Goal: Information Seeking & Learning: Learn about a topic

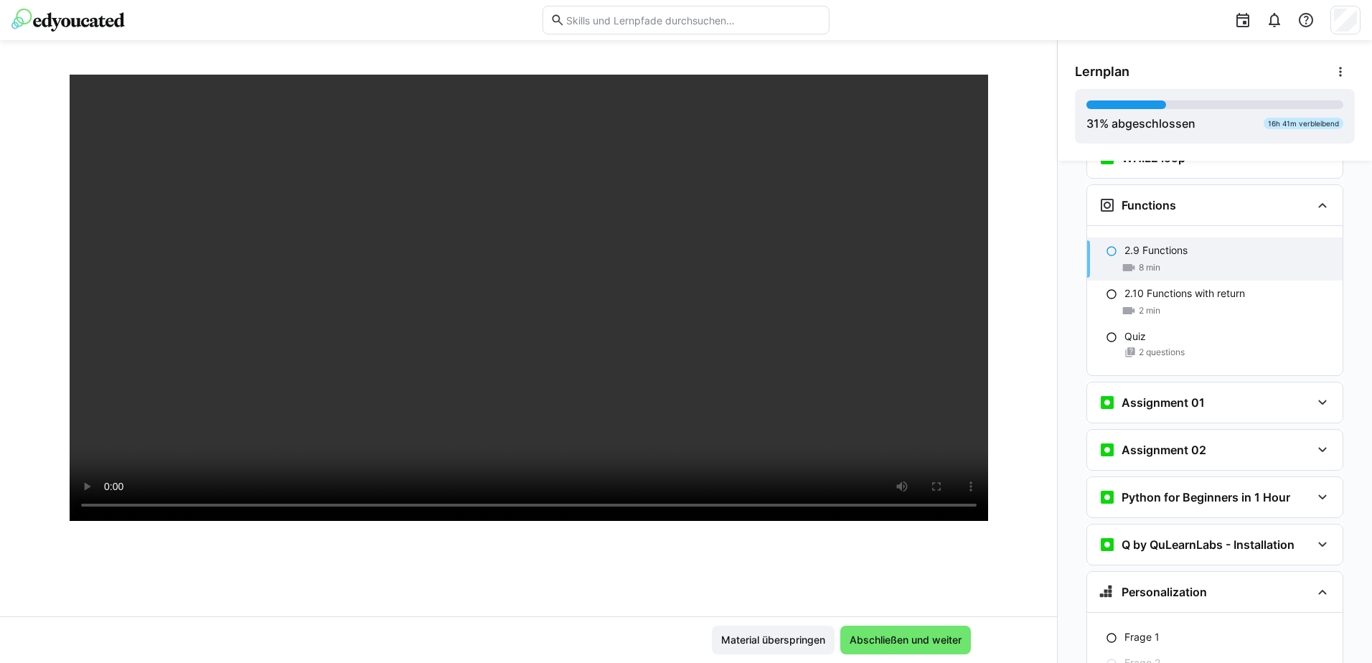
scroll to position [174, 0]
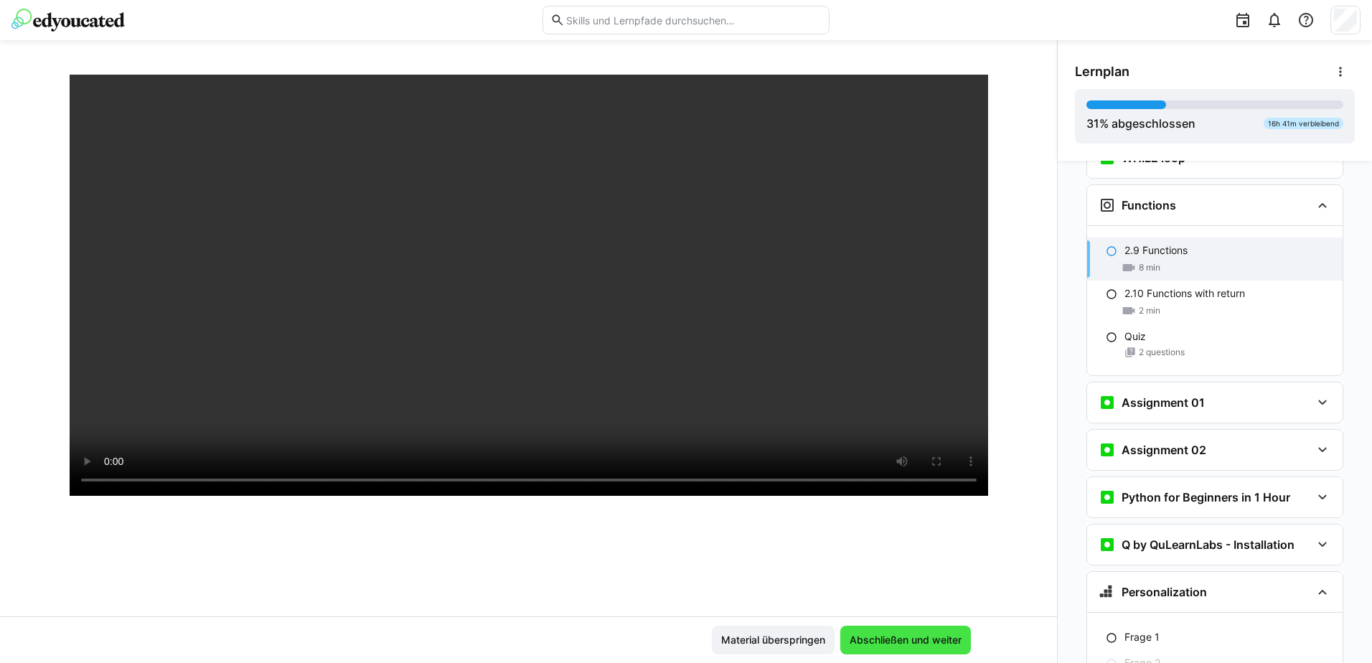
click at [914, 637] on span "Abschließen und weiter" at bounding box center [905, 640] width 116 height 14
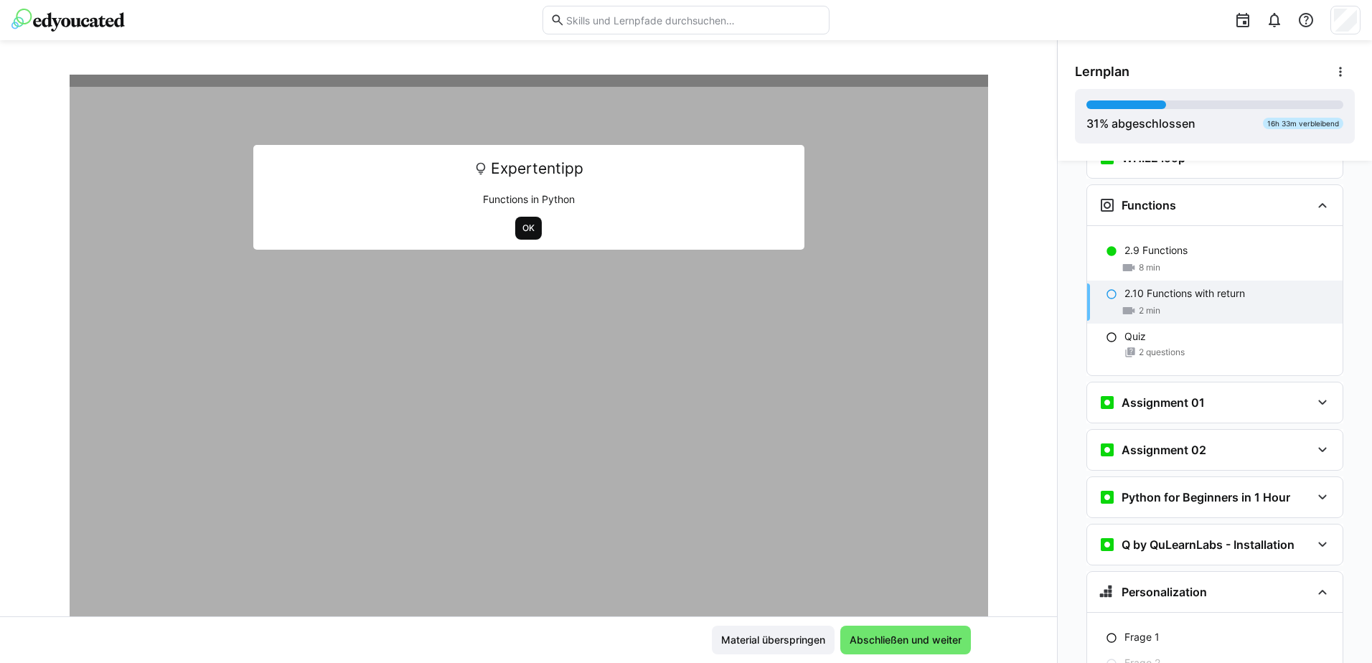
click at [532, 227] on span "OK" at bounding box center [528, 228] width 27 height 23
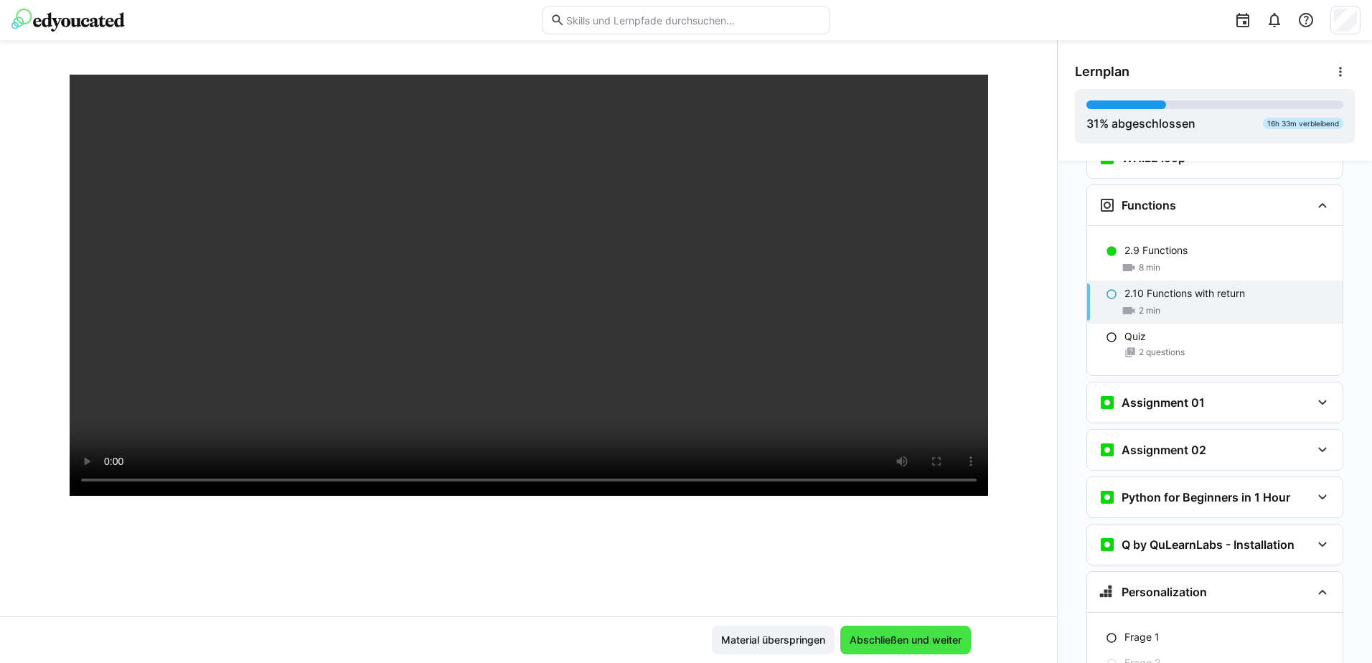
click at [921, 646] on span "Abschließen und weiter" at bounding box center [905, 640] width 116 height 14
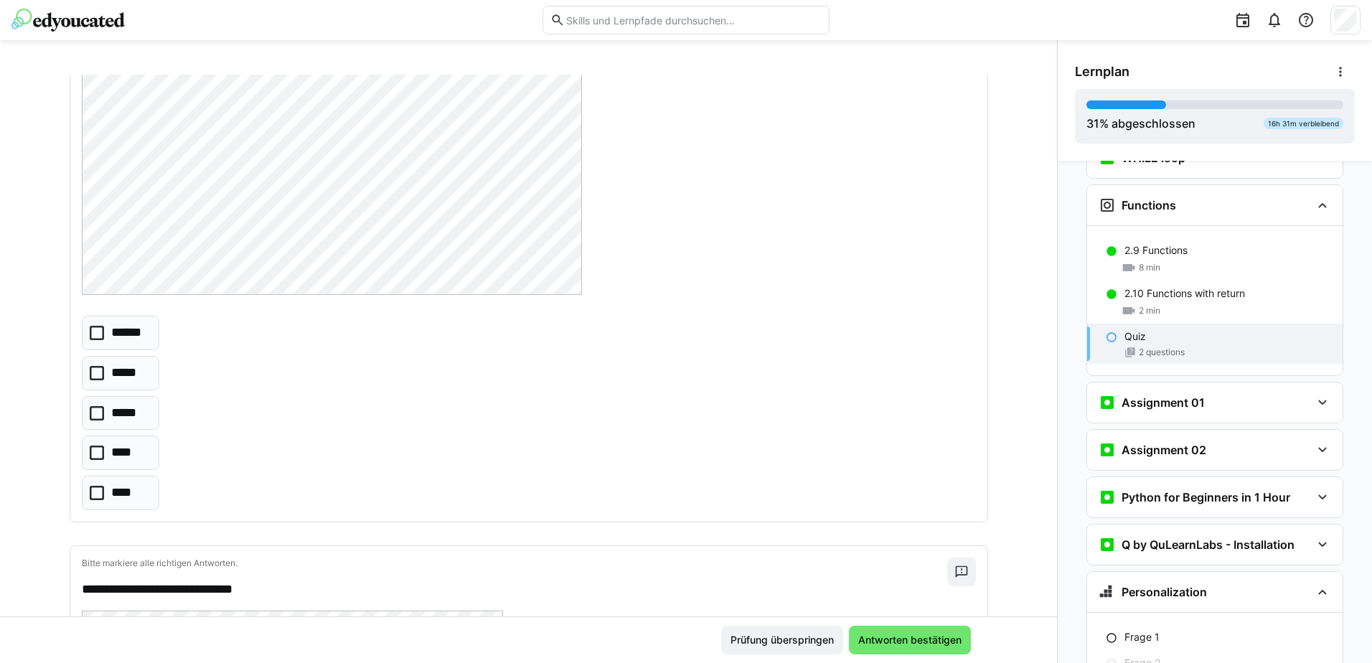
scroll to position [72, 0]
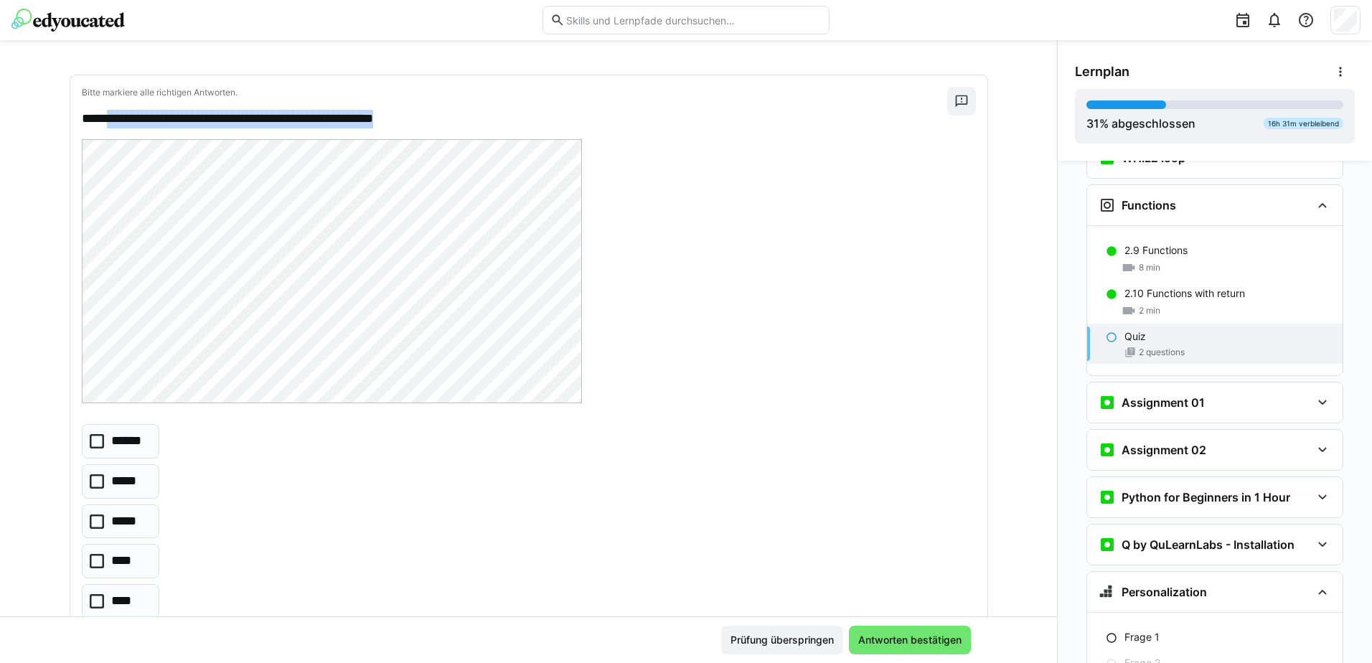
drag, startPoint x: 105, startPoint y: 117, endPoint x: 418, endPoint y: 116, distance: 313.6
click at [418, 116] on p "**********" at bounding box center [514, 119] width 865 height 19
copy p "**********"
click at [96, 443] on icon at bounding box center [97, 441] width 14 height 14
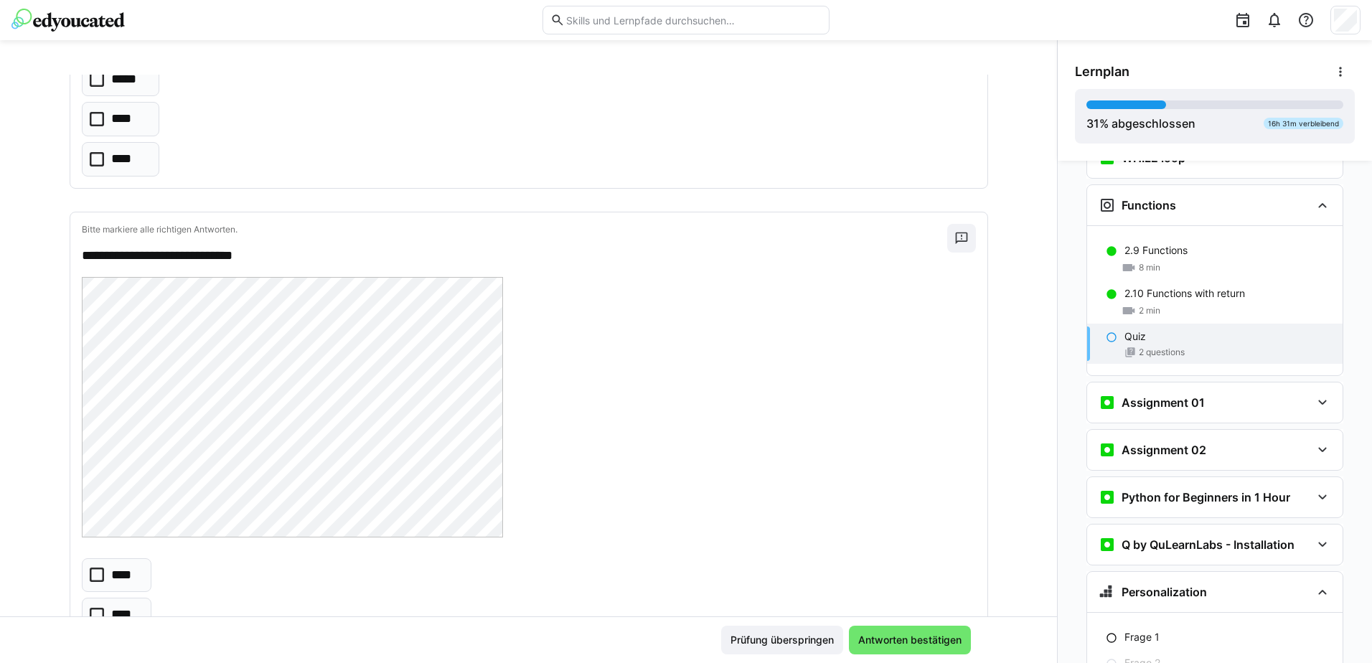
scroll to position [513, 0]
drag, startPoint x: 103, startPoint y: 254, endPoint x: 253, endPoint y: 257, distance: 150.0
click at [253, 257] on p "**********" at bounding box center [514, 257] width 865 height 19
copy p "**********"
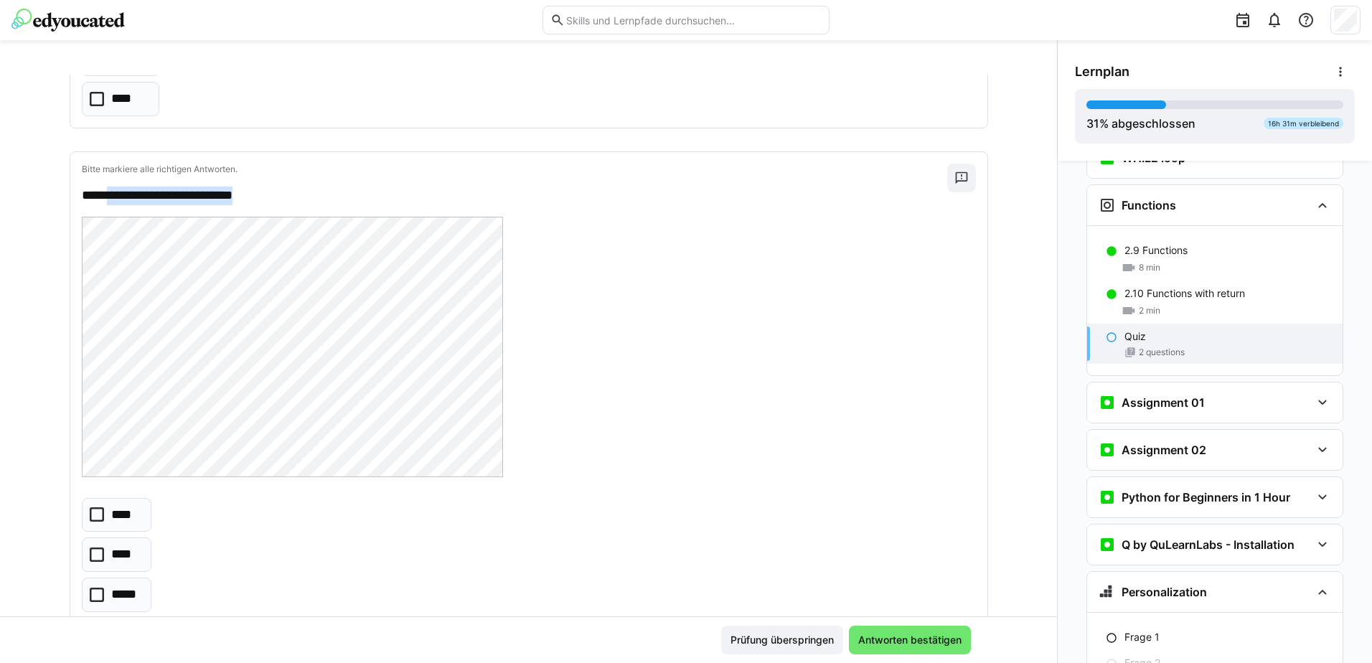
scroll to position [657, 0]
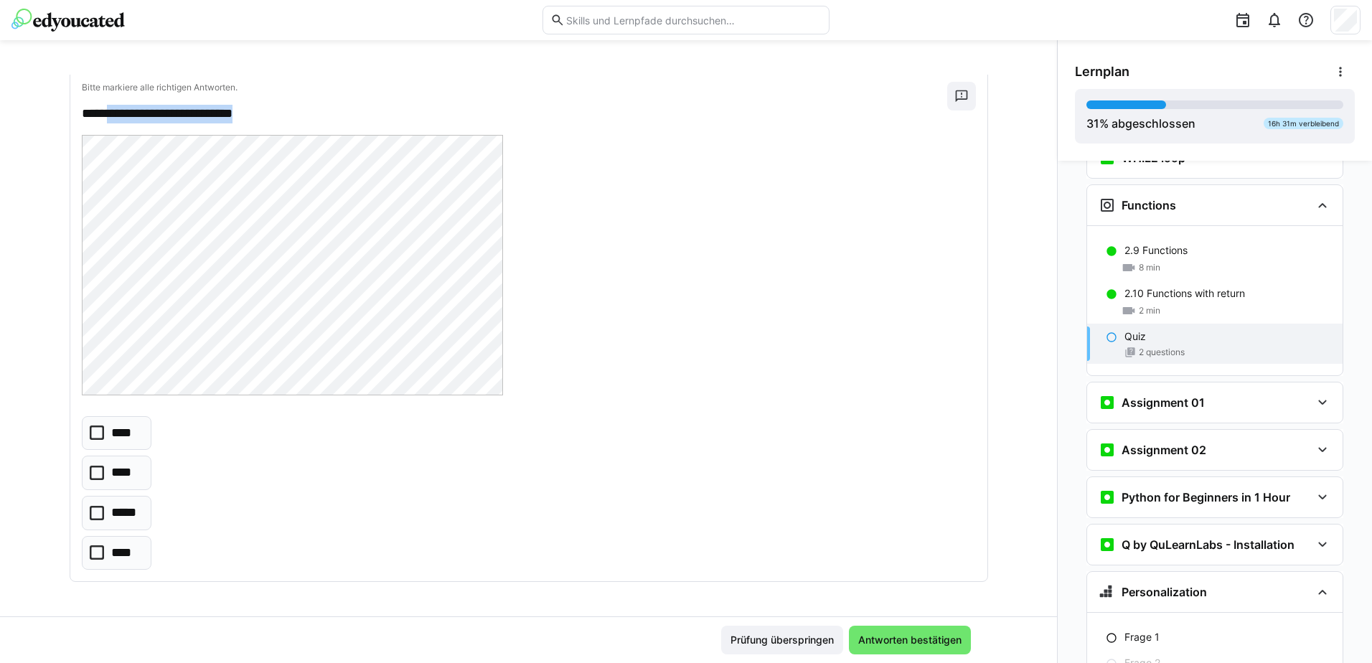
click at [90, 431] on icon at bounding box center [97, 433] width 14 height 14
click at [908, 639] on span "Antworten bestätigen" at bounding box center [910, 640] width 108 height 14
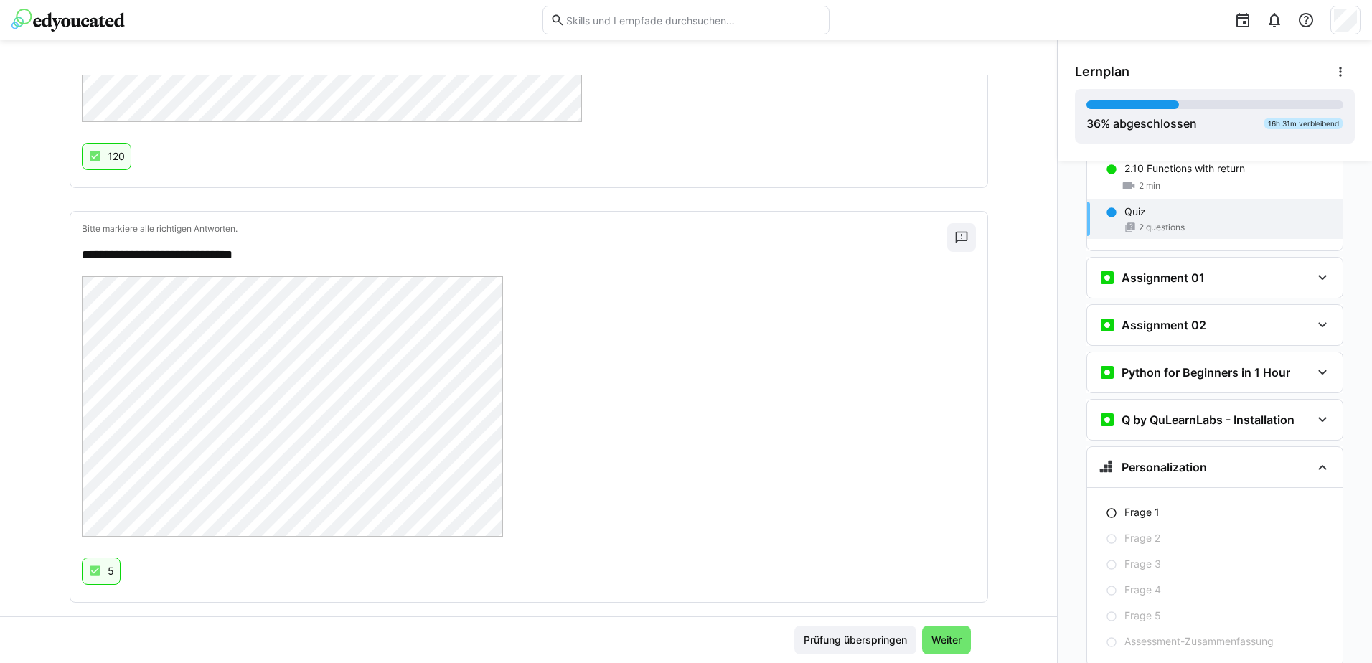
scroll to position [1523, 0]
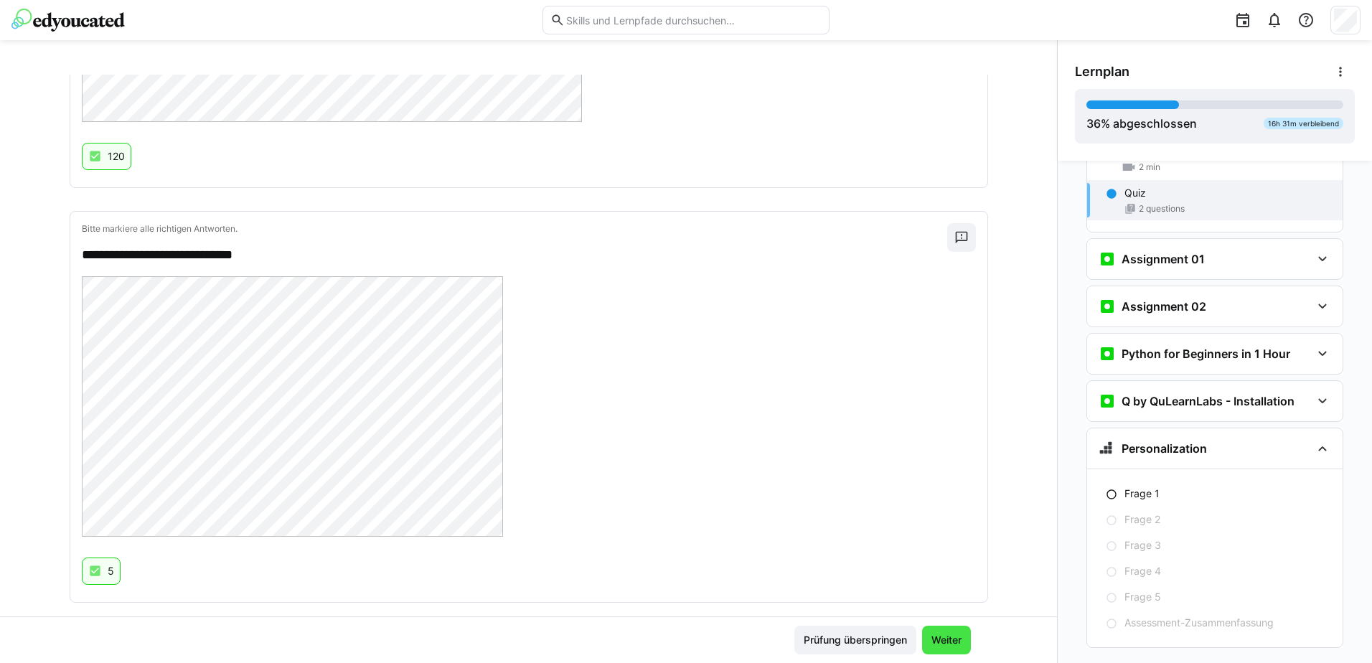
click at [952, 643] on span "Weiter" at bounding box center [946, 640] width 34 height 14
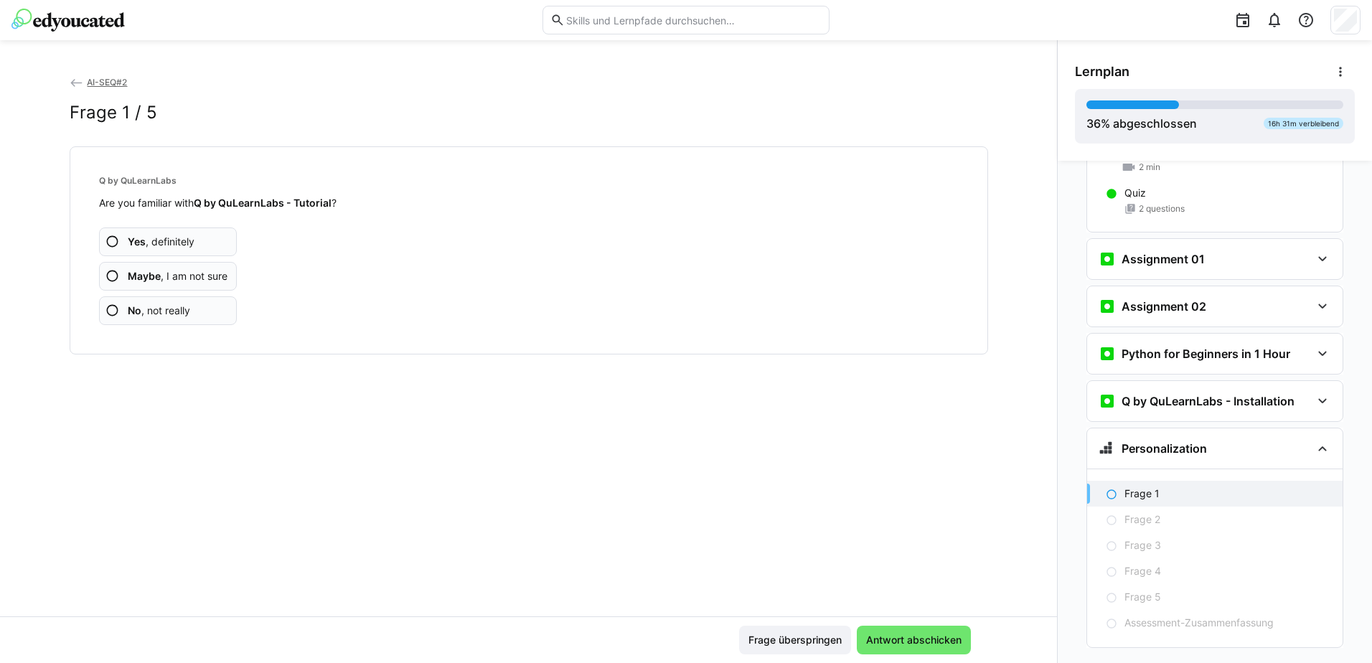
scroll to position [1530, 0]
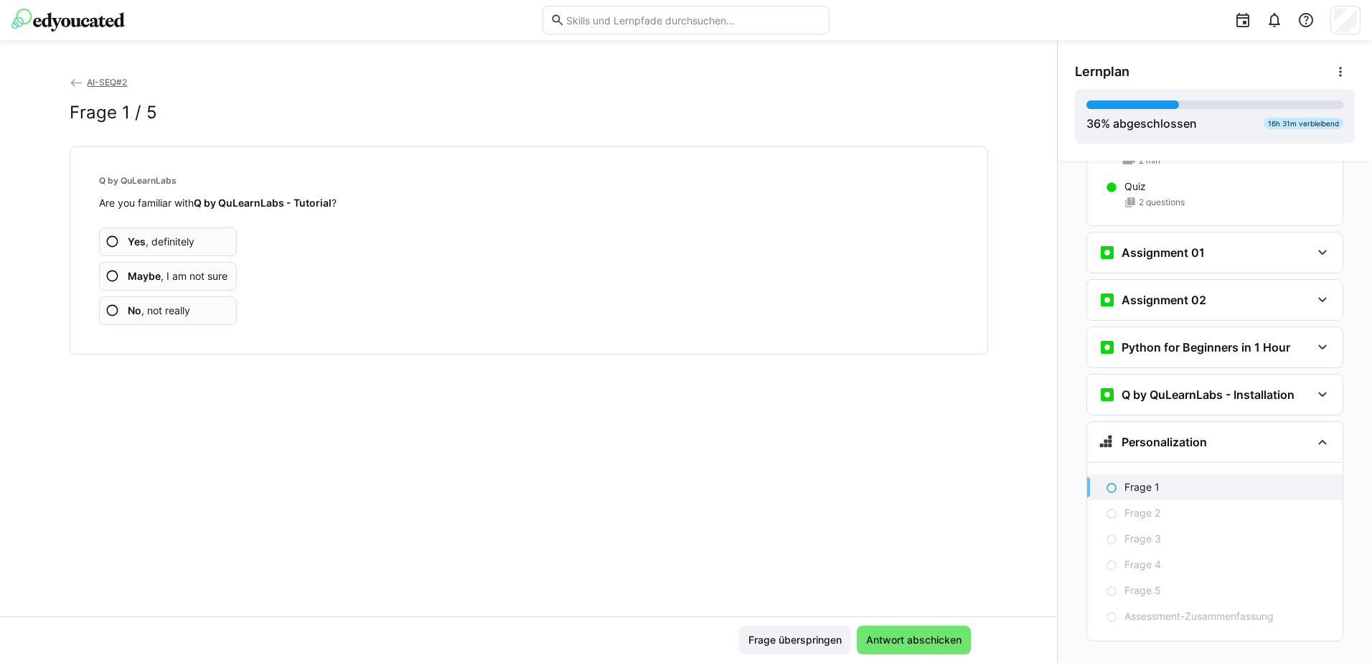
click at [146, 246] on span "Yes , definitely" at bounding box center [161, 242] width 67 height 14
click at [163, 248] on span "Yes , definitely" at bounding box center [161, 242] width 67 height 14
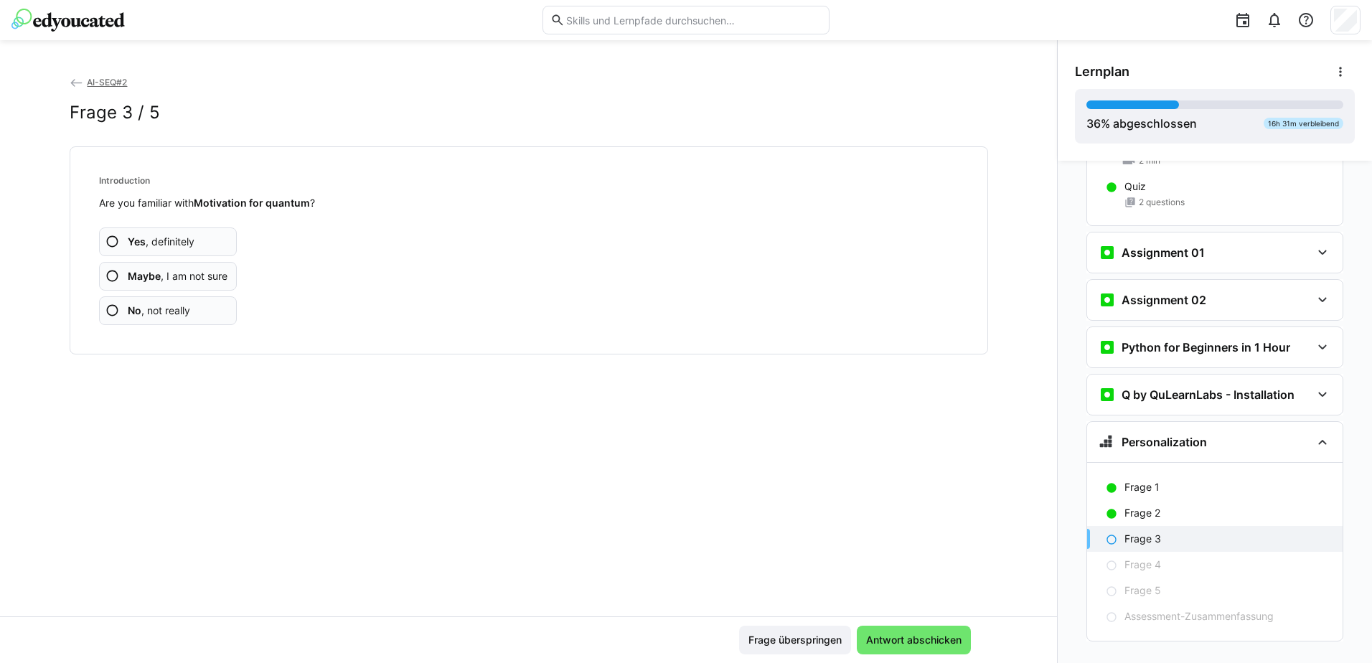
click at [163, 248] on span "Yes , definitely" at bounding box center [161, 242] width 67 height 14
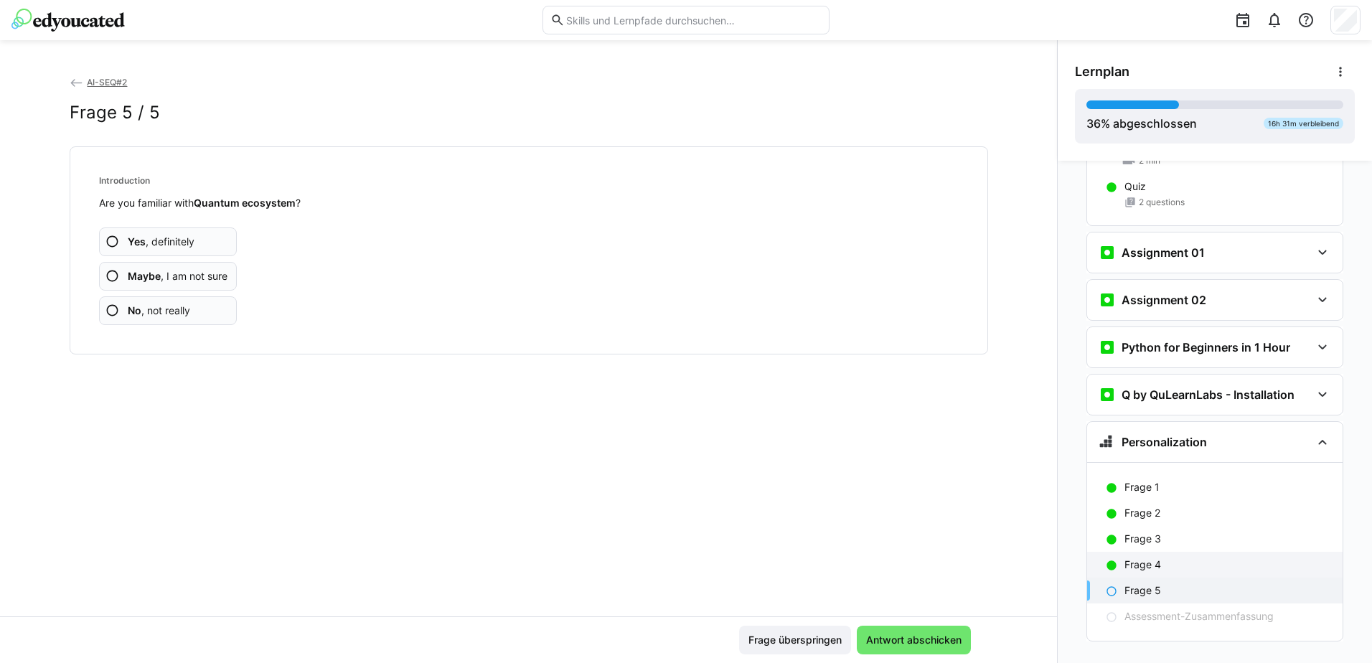
click at [1153, 558] on p "Frage 4" at bounding box center [1142, 565] width 37 height 14
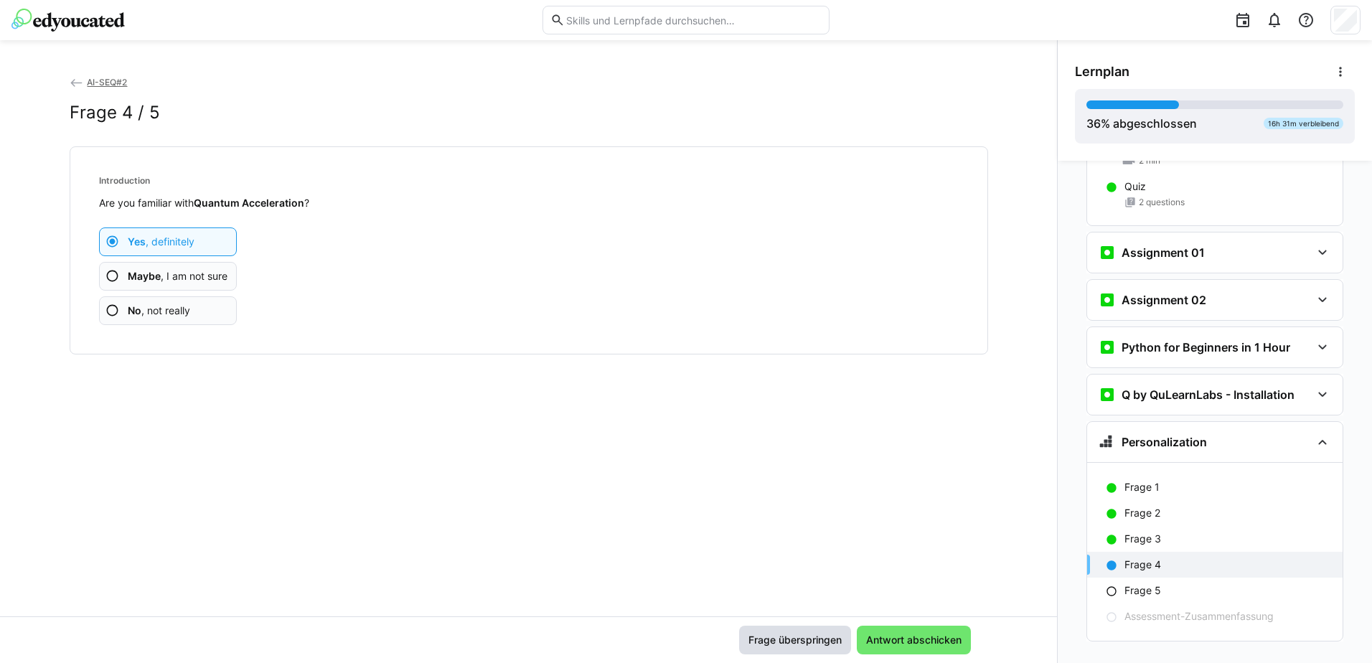
click at [766, 641] on span "Frage überspringen" at bounding box center [795, 640] width 98 height 14
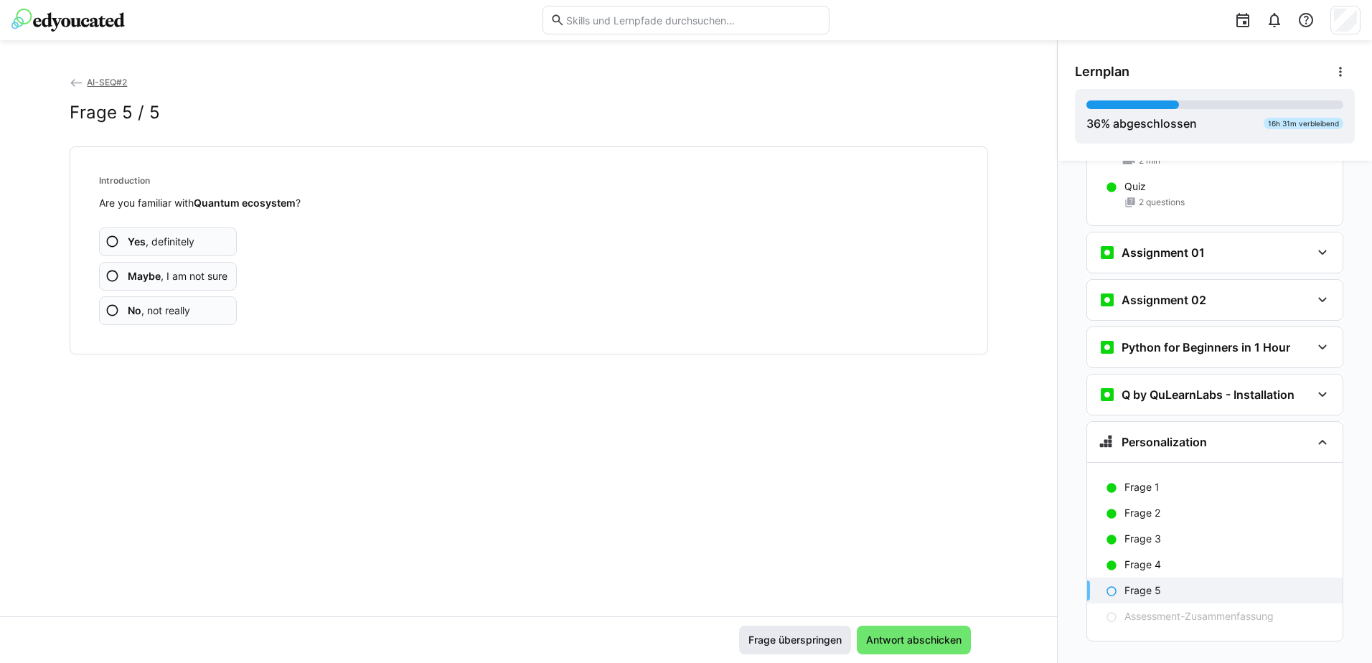
click at [764, 642] on span "Frage überspringen" at bounding box center [795, 640] width 98 height 14
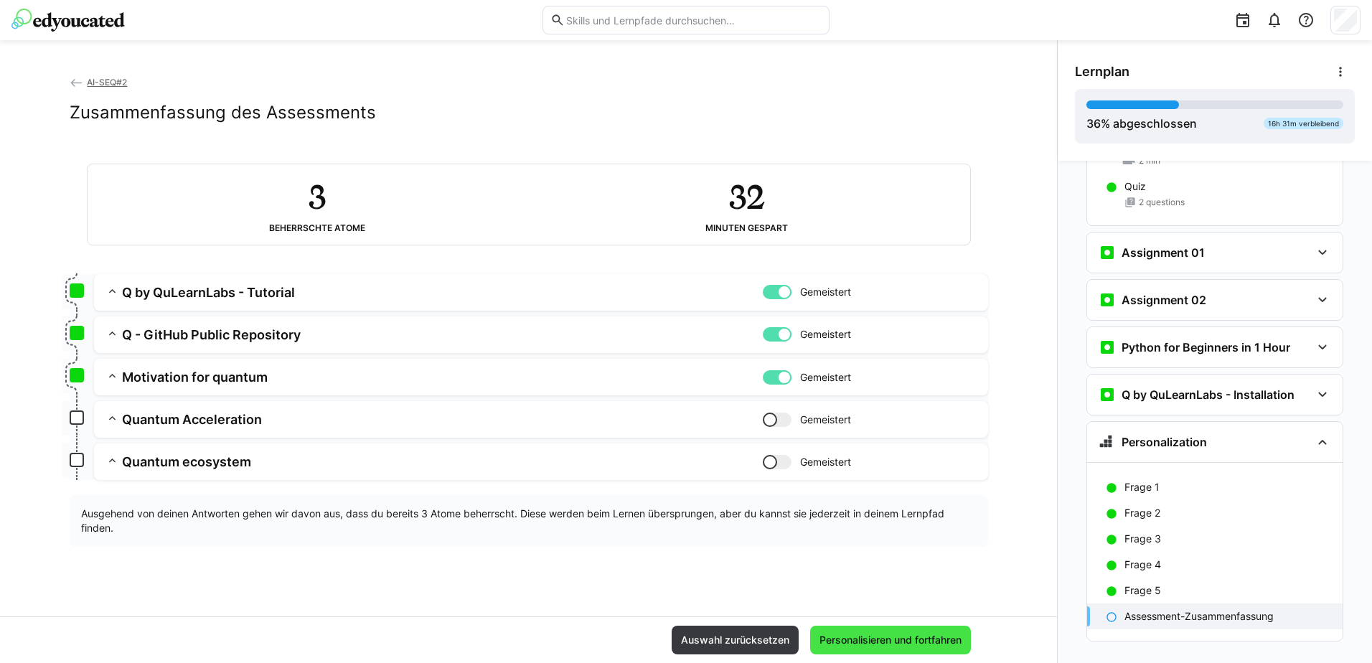
click at [875, 629] on span "Personalisieren und fortfahren" at bounding box center [890, 640] width 161 height 29
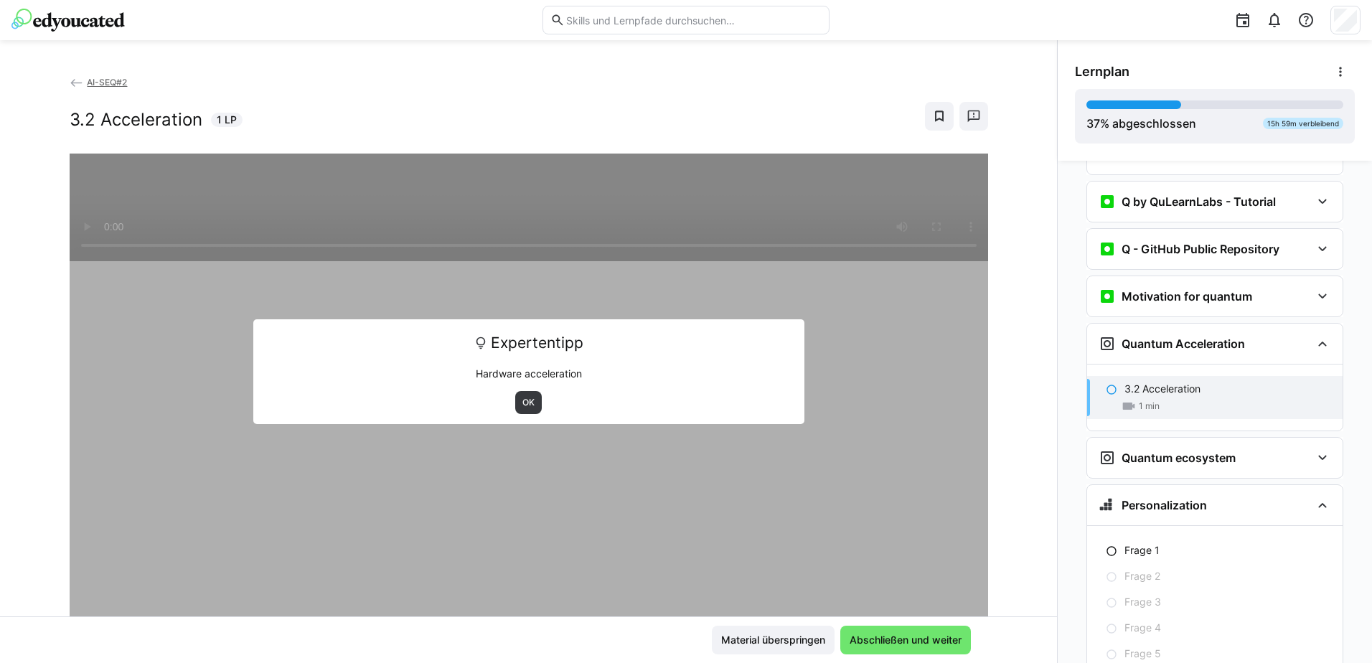
scroll to position [1815, 0]
click at [525, 405] on span "OK" at bounding box center [528, 402] width 15 height 11
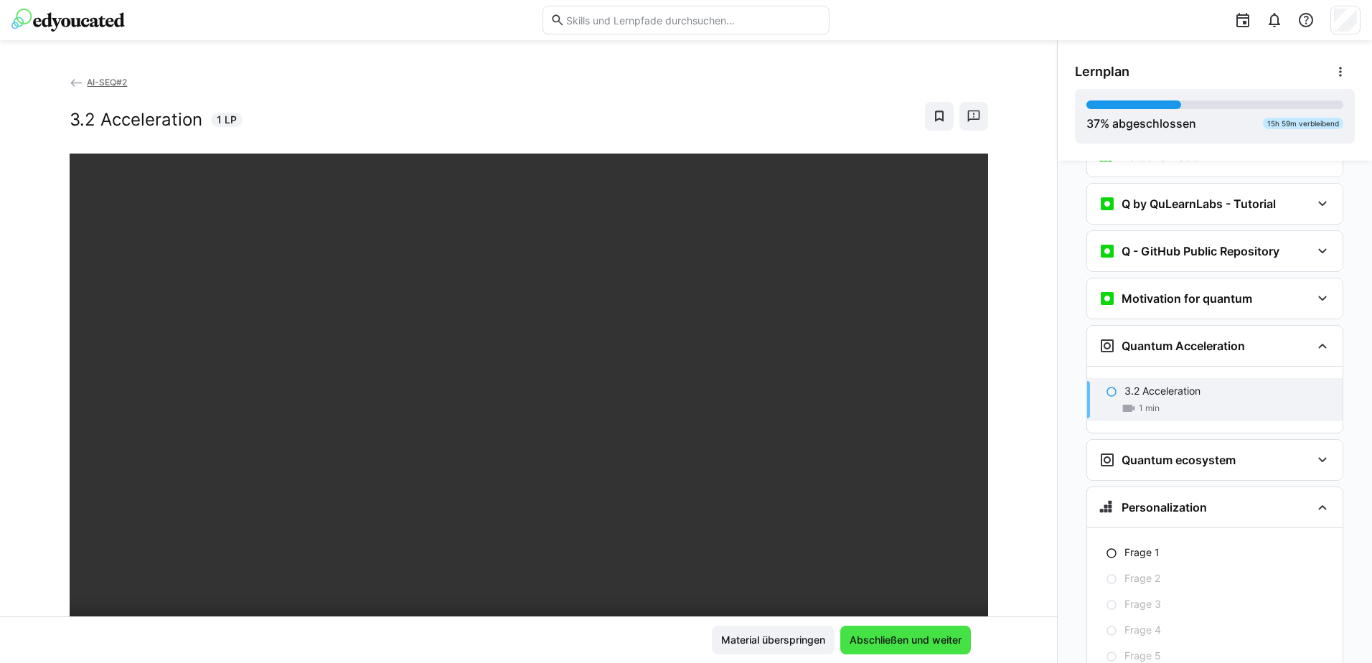
click at [901, 644] on span "Abschließen und weiter" at bounding box center [905, 640] width 116 height 14
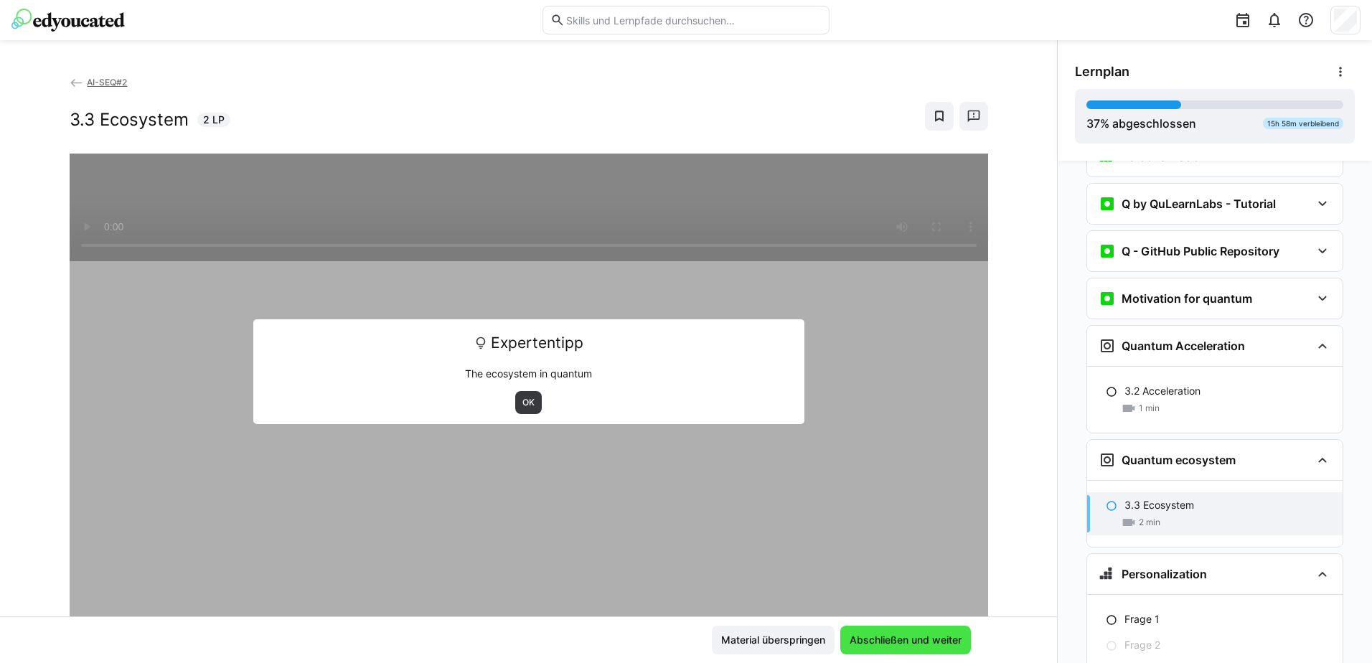
scroll to position [1881, 0]
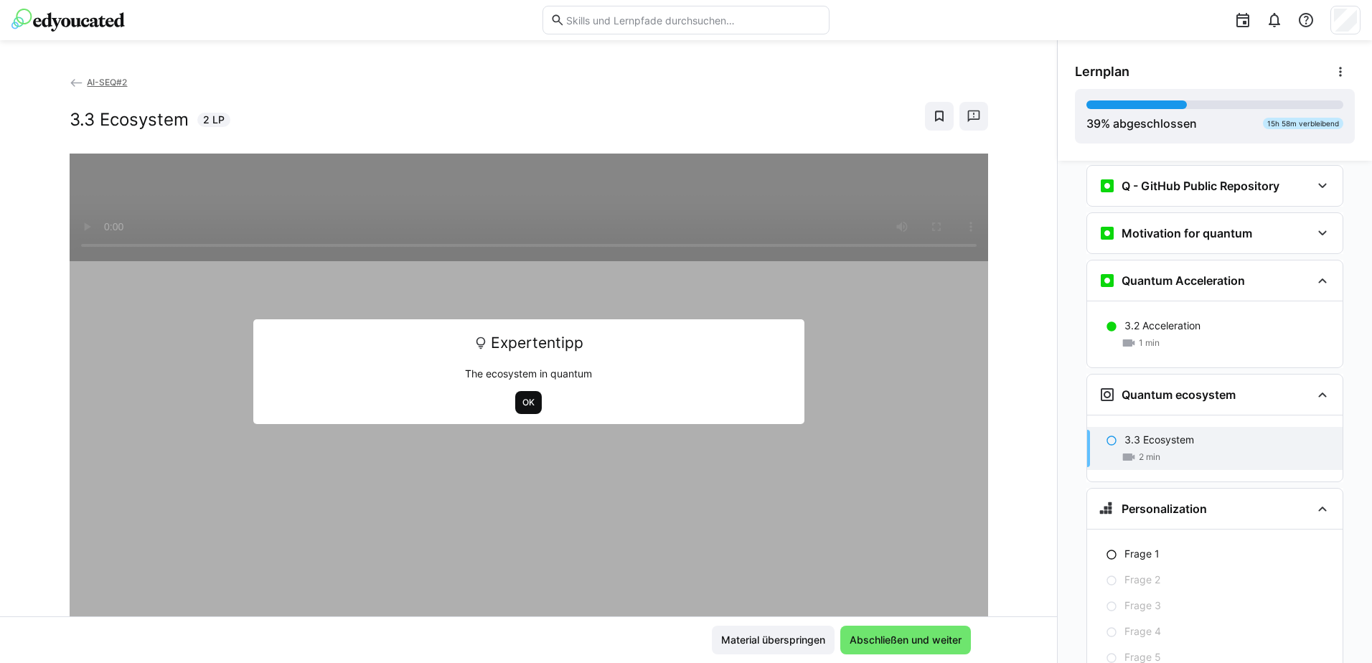
click at [527, 405] on span "OK" at bounding box center [528, 402] width 15 height 11
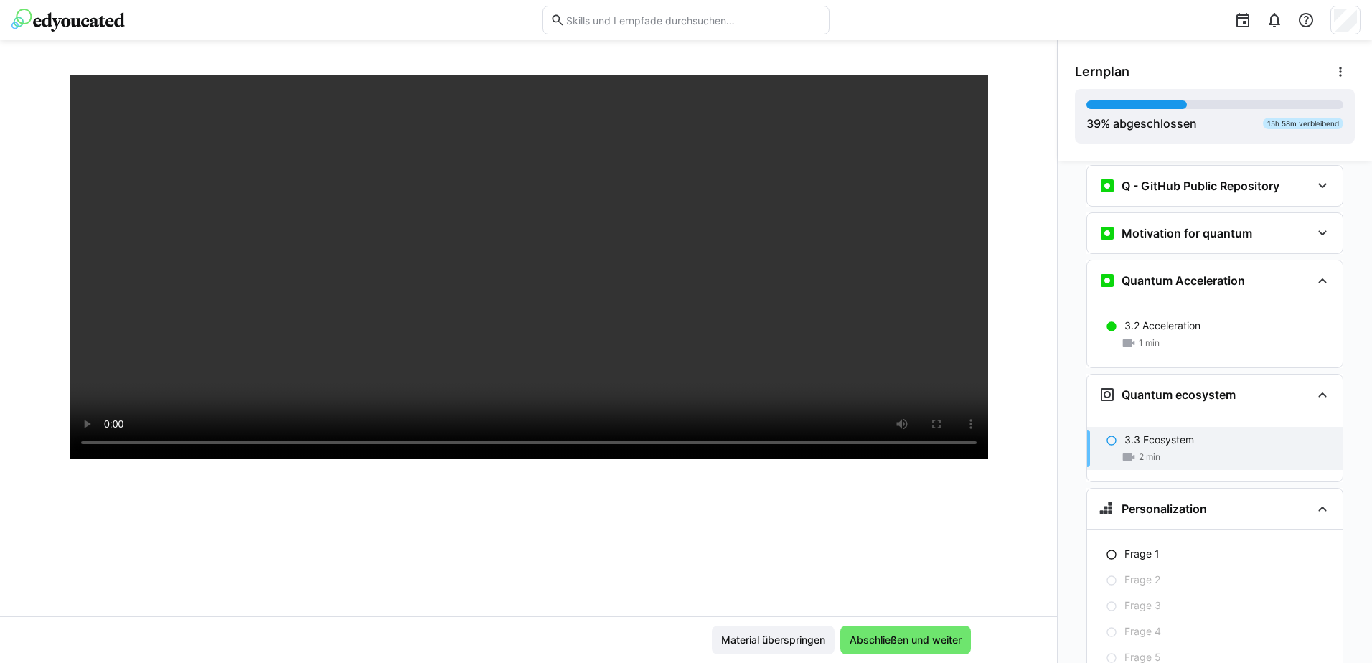
scroll to position [215, 0]
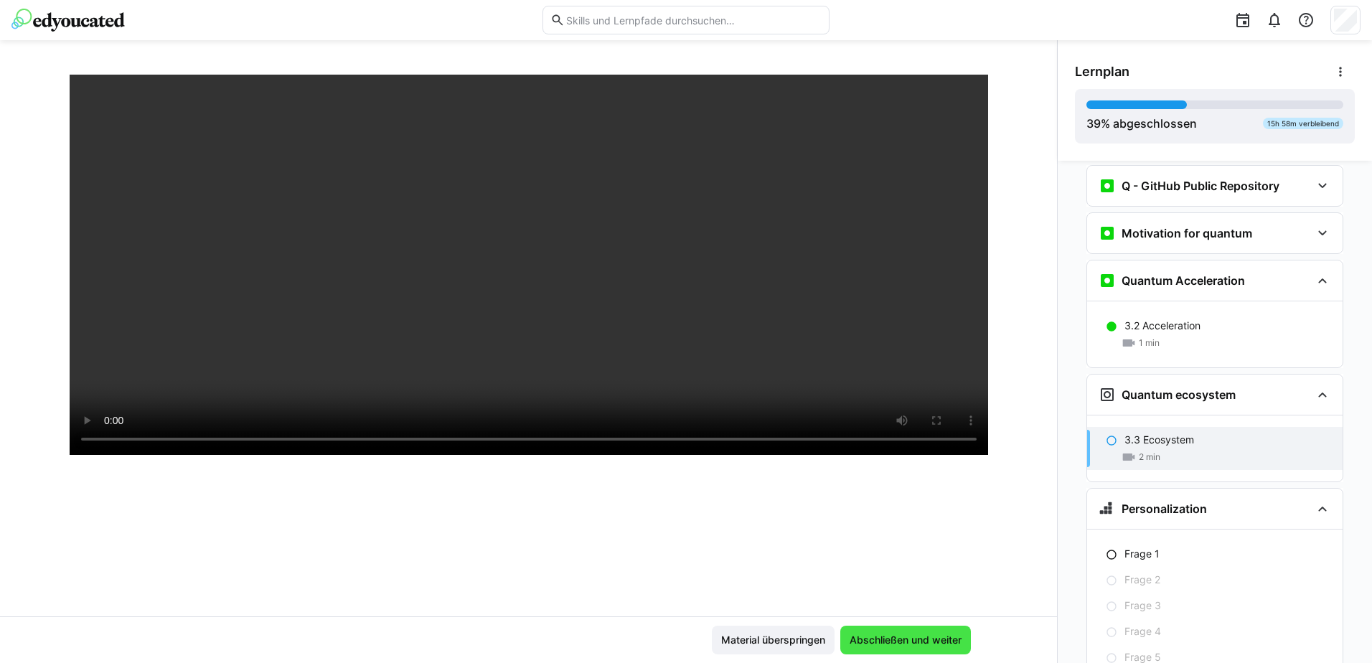
click at [914, 645] on span "Abschließen und weiter" at bounding box center [905, 640] width 116 height 14
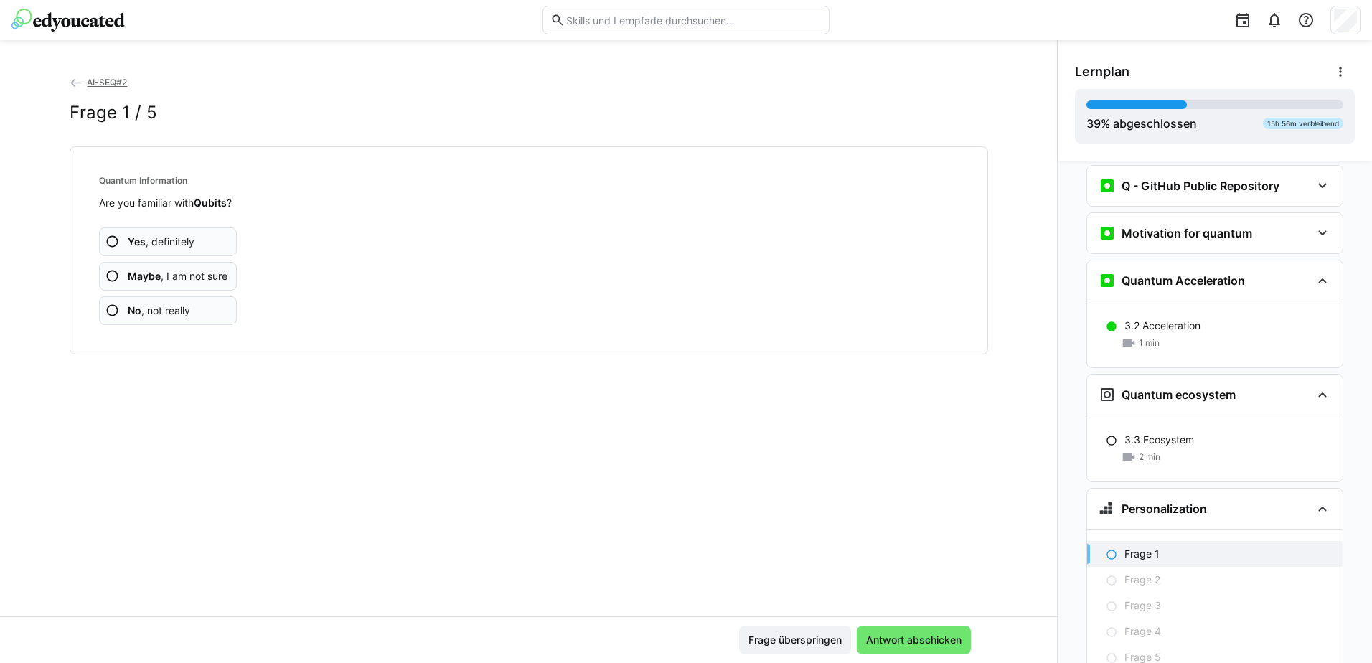
scroll to position [1947, 0]
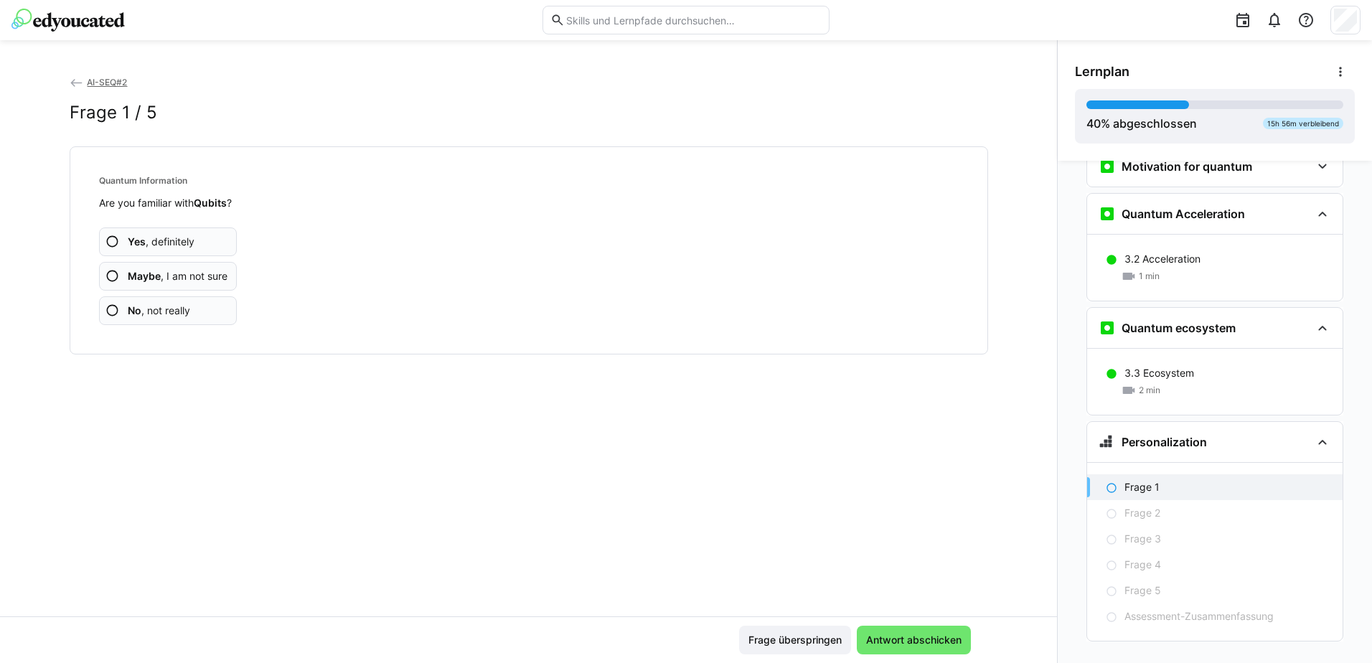
click at [163, 245] on span "Yes , definitely" at bounding box center [161, 242] width 67 height 14
click at [797, 647] on span "Frage überspringen" at bounding box center [795, 640] width 98 height 14
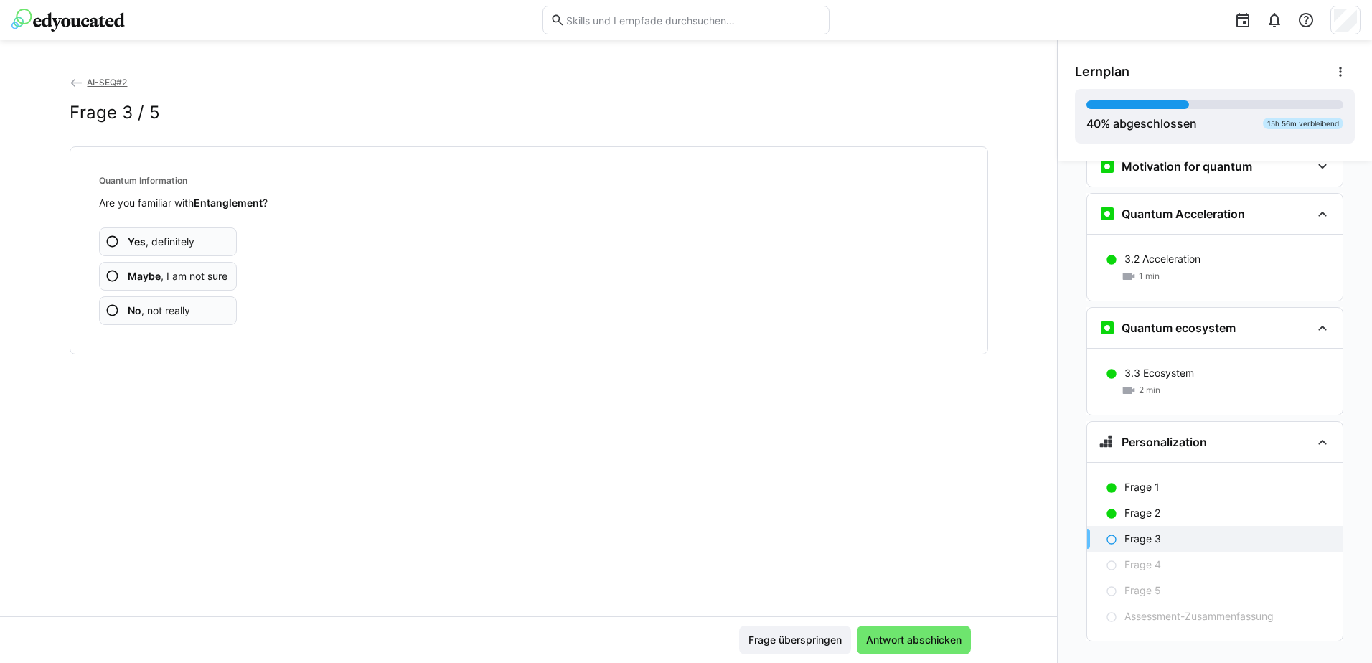
click at [169, 240] on span "Yes , definitely" at bounding box center [161, 242] width 67 height 14
click at [172, 244] on span "Yes , definitely" at bounding box center [161, 242] width 67 height 14
click at [184, 239] on span "Yes , definitely" at bounding box center [161, 242] width 67 height 14
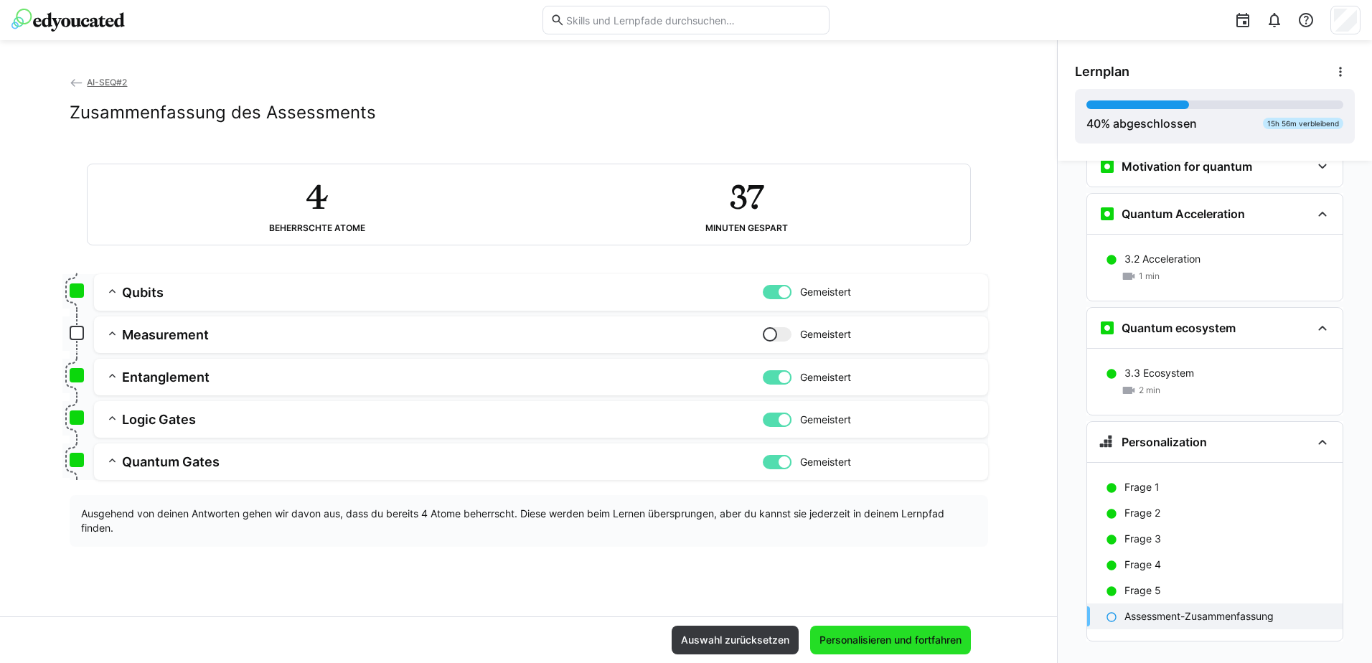
click at [868, 638] on span "Personalisieren und fortfahren" at bounding box center [890, 640] width 146 height 14
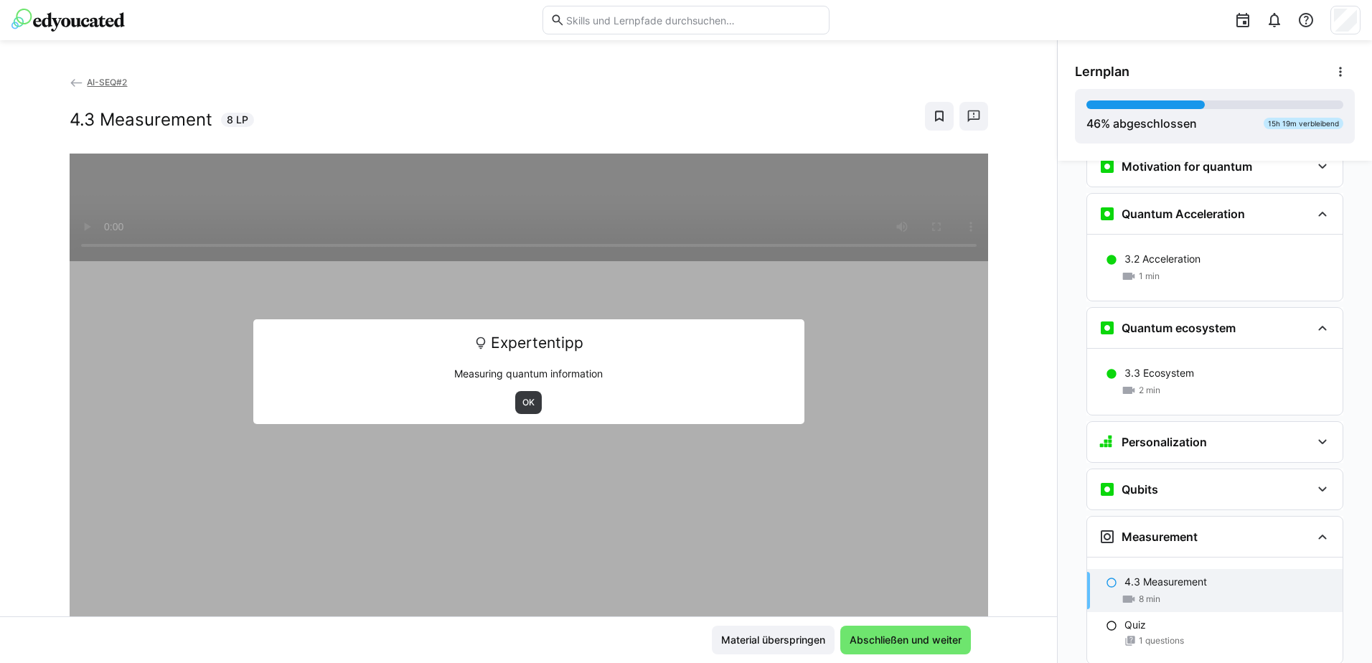
scroll to position [2242, 0]
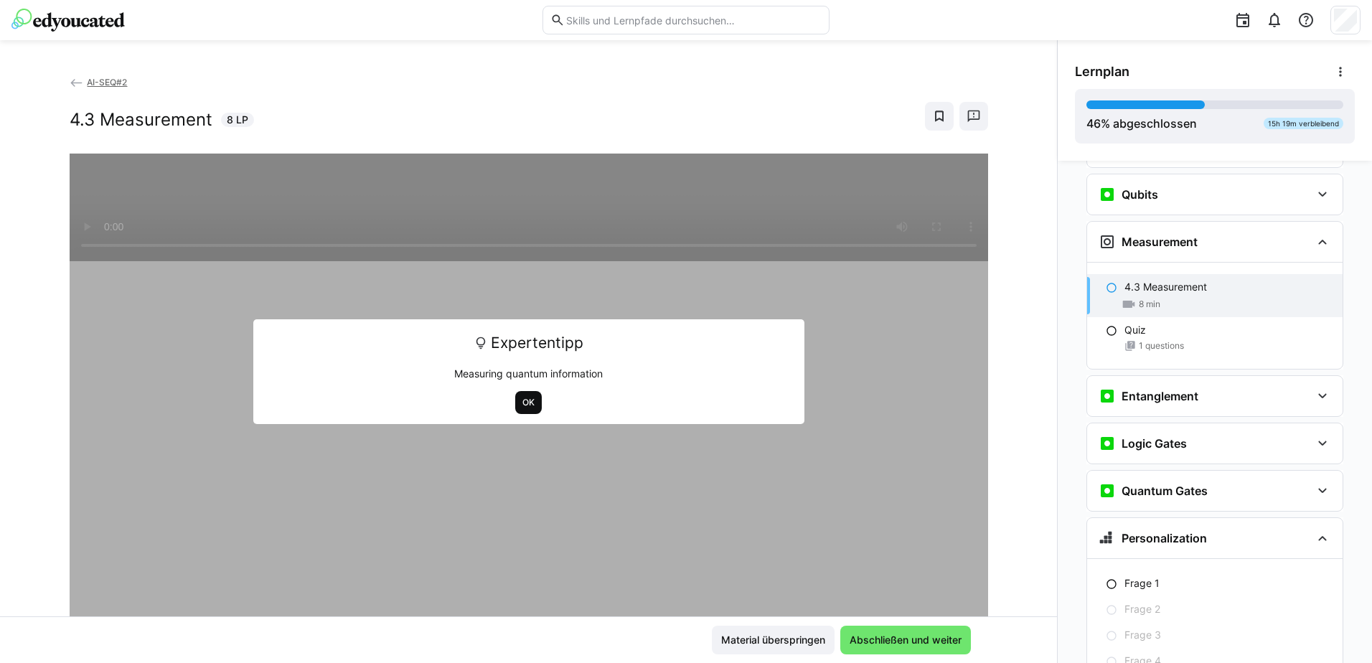
click at [527, 400] on span "OK" at bounding box center [528, 402] width 15 height 11
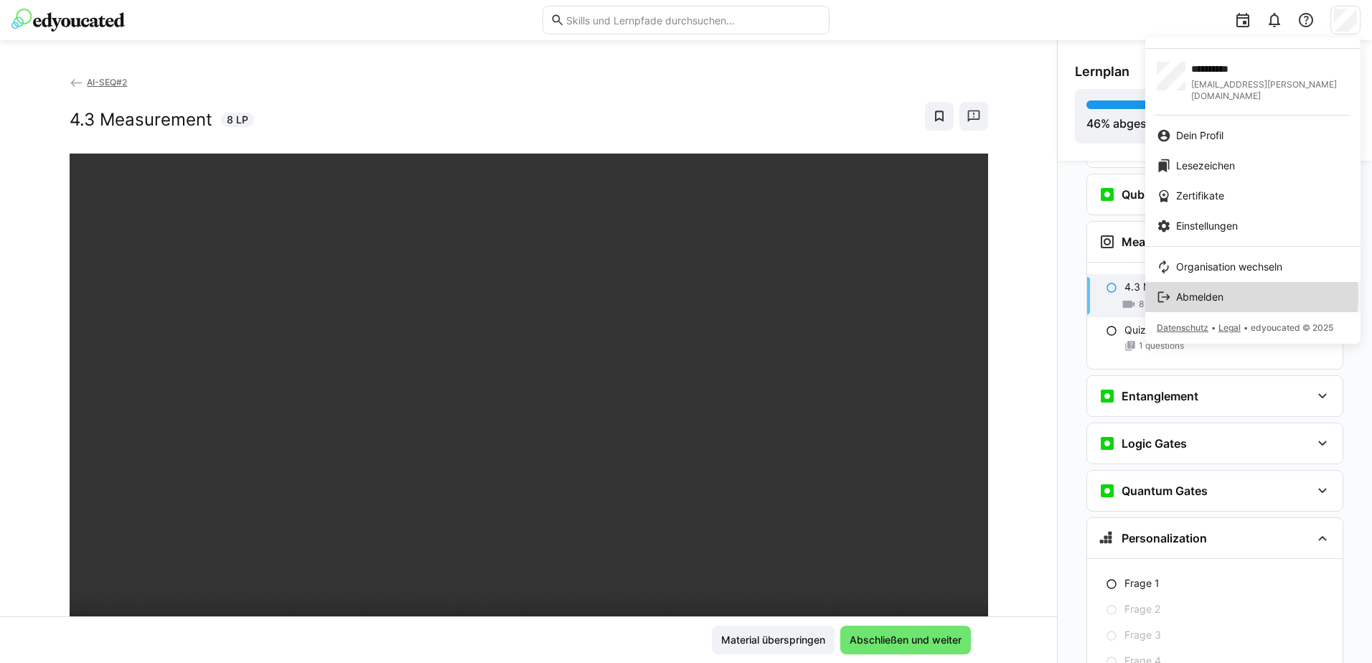
click at [1223, 290] on span "Abmelden" at bounding box center [1199, 297] width 47 height 14
